Goal: Information Seeking & Learning: Learn about a topic

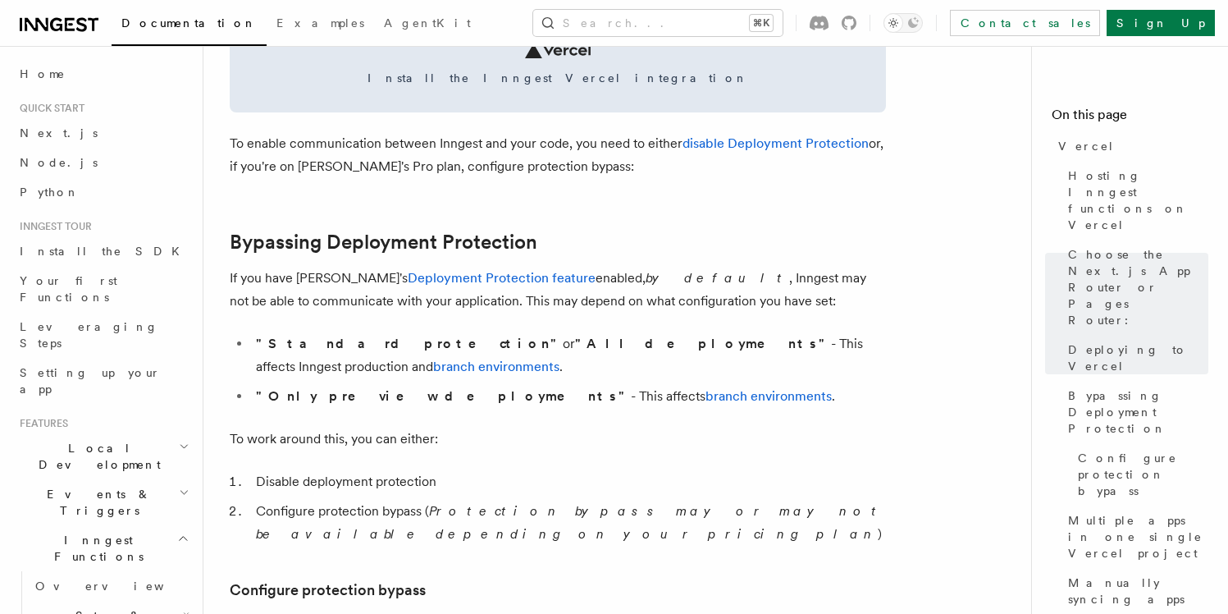
scroll to position [1062, 0]
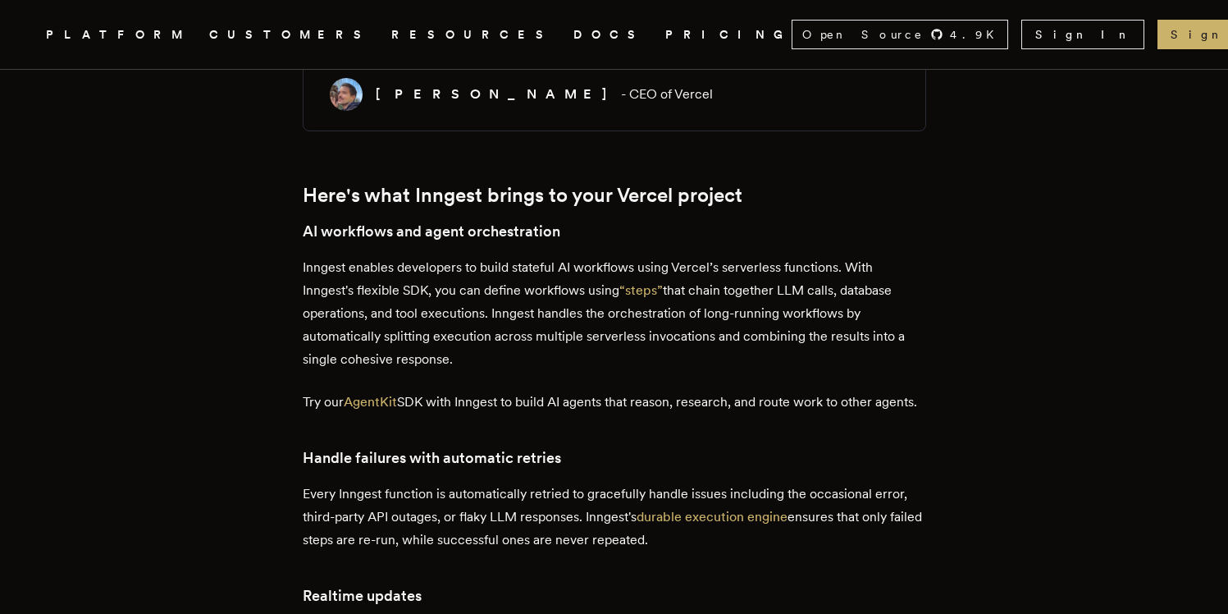
scroll to position [740, 0]
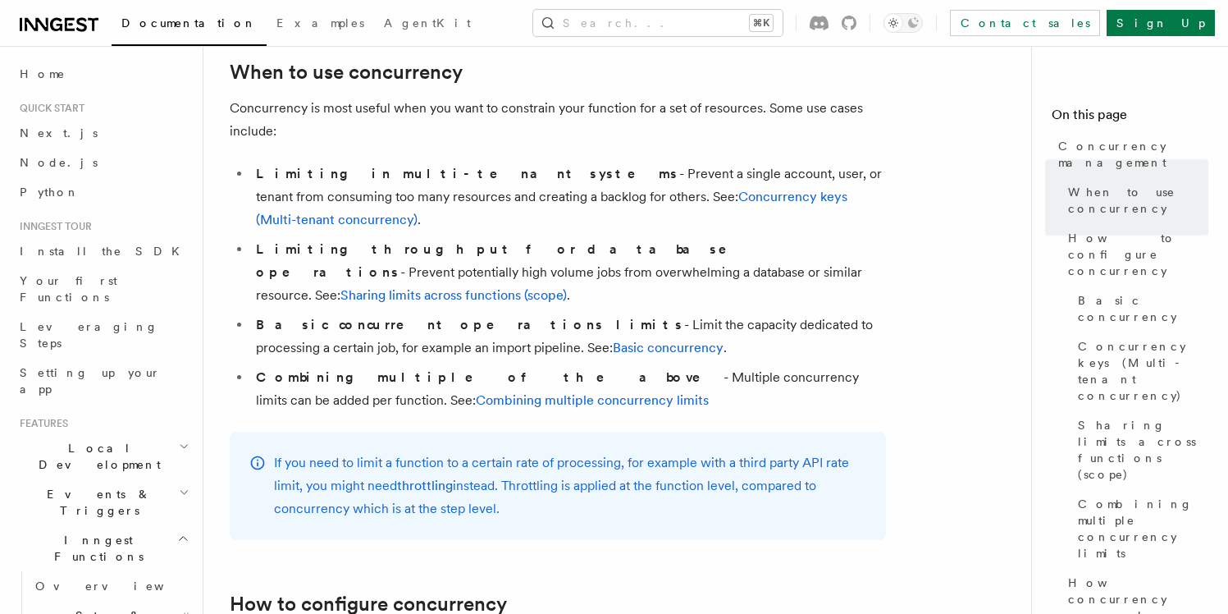
scroll to position [367, 0]
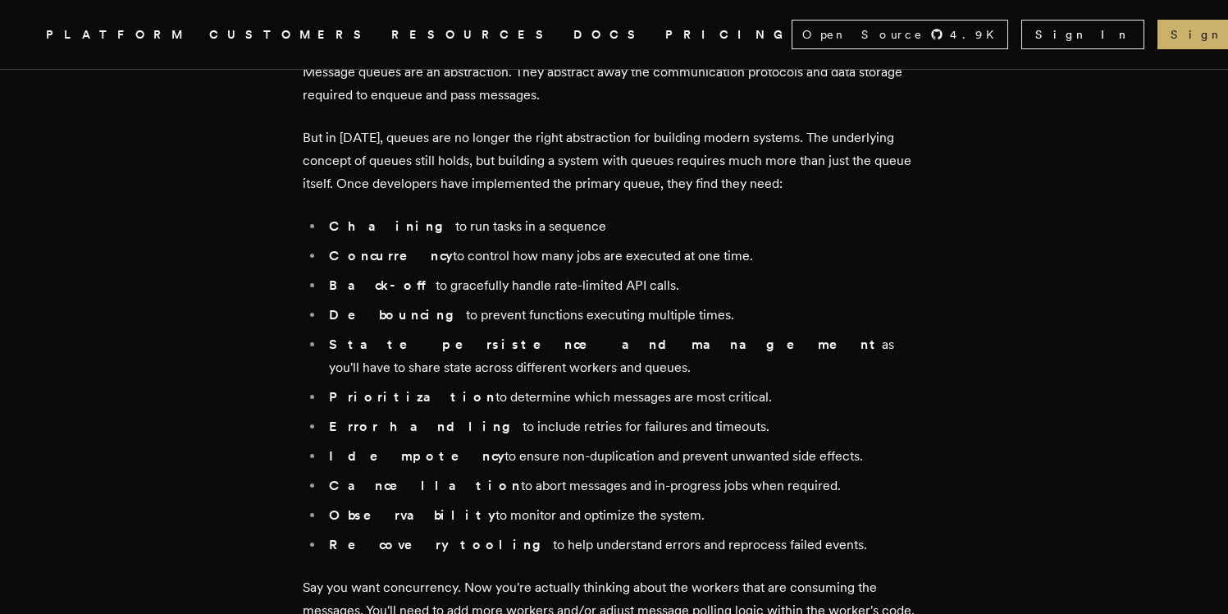
scroll to position [1797, 0]
